Goal: Task Accomplishment & Management: Use online tool/utility

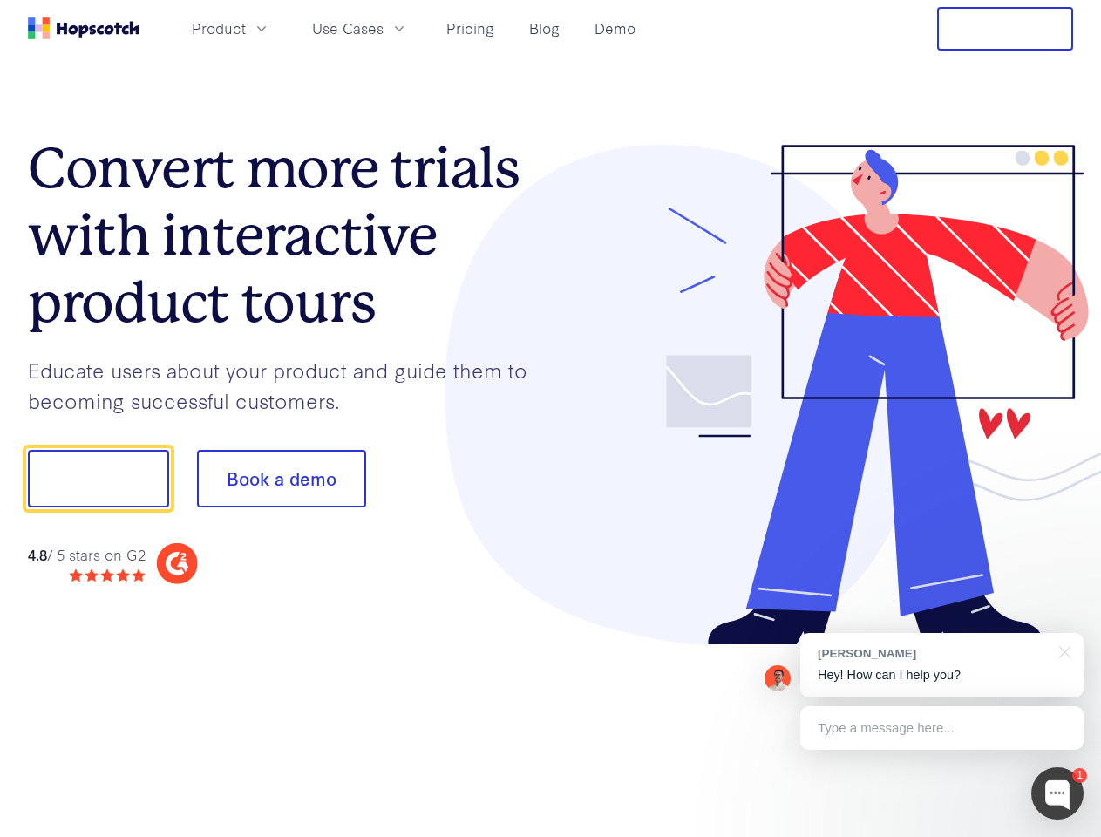
click at [551, 418] on div at bounding box center [812, 395] width 523 height 501
click at [246, 28] on span "Product" at bounding box center [219, 28] width 54 height 22
click at [383, 28] on span "Use Cases" at bounding box center [347, 28] width 71 height 22
click at [1005, 29] on button "Free Trial" at bounding box center [1005, 29] width 136 height 44
click at [98, 478] on button "Show me!" at bounding box center [98, 479] width 141 height 58
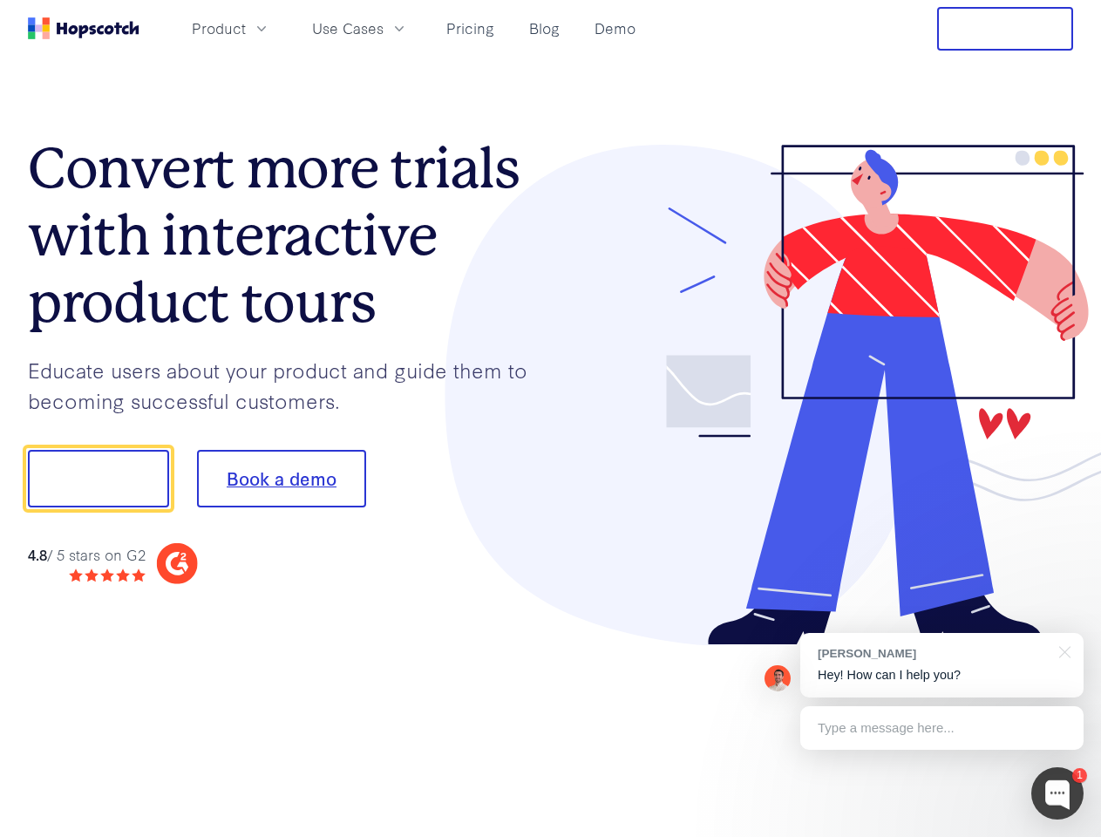
click at [281, 478] on button "Book a demo" at bounding box center [281, 479] width 169 height 58
click at [1057, 793] on div at bounding box center [1057, 793] width 52 height 52
click at [941, 665] on div "[PERSON_NAME] Hey! How can I help you?" at bounding box center [941, 665] width 283 height 64
click at [1062, 650] on div at bounding box center [920, 476] width 327 height 581
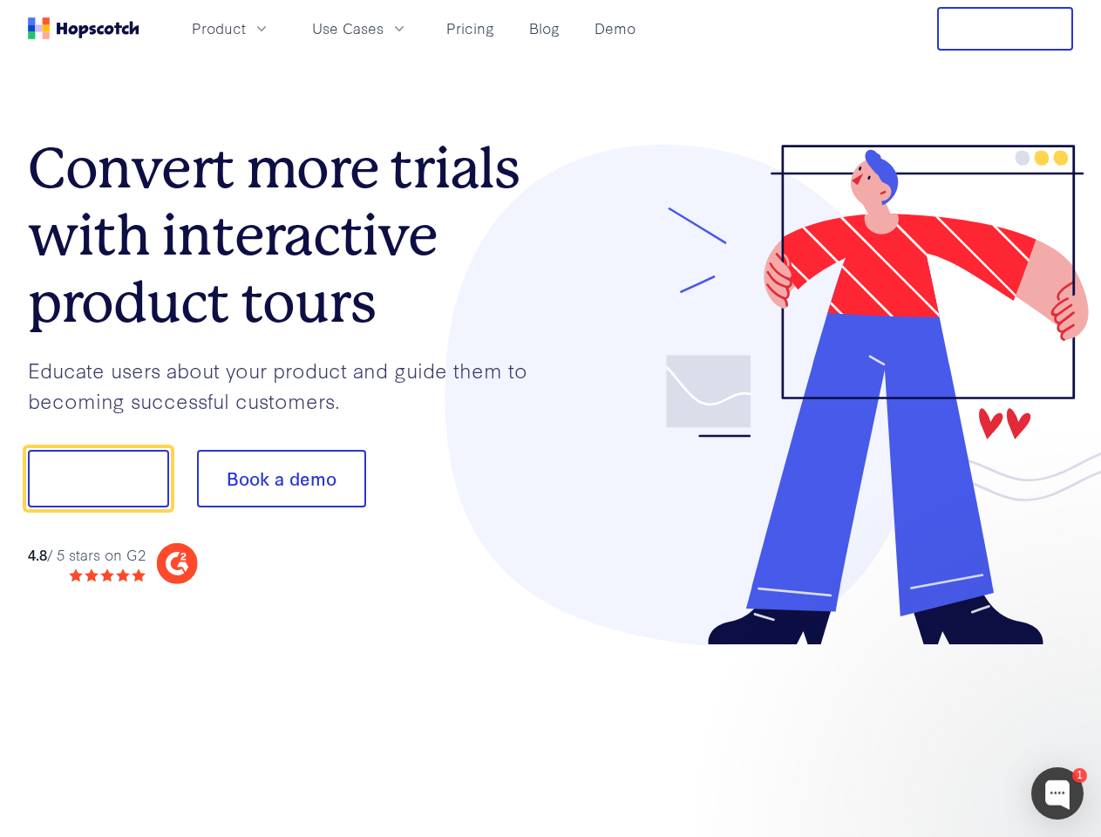
click at [941, 728] on div at bounding box center [920, 593] width 327 height 348
